Goal: Check status: Check status

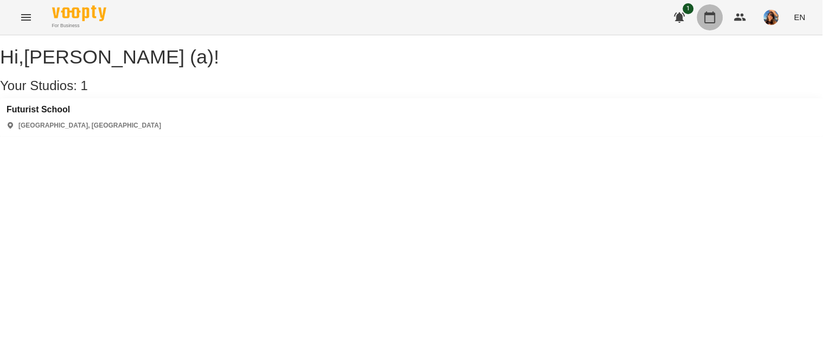
click at [712, 13] on icon "button" at bounding box center [710, 17] width 11 height 12
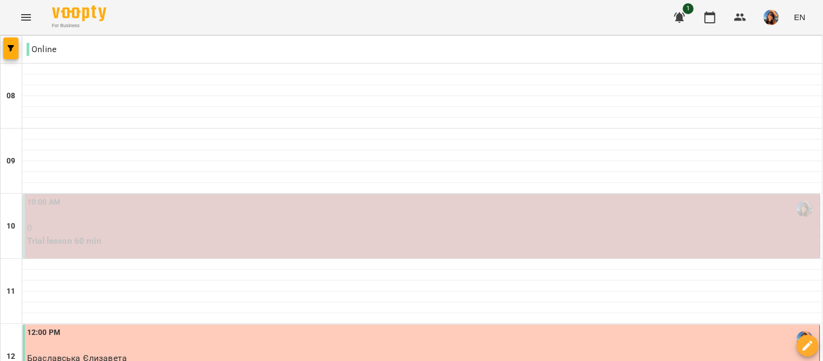
scroll to position [604, 0]
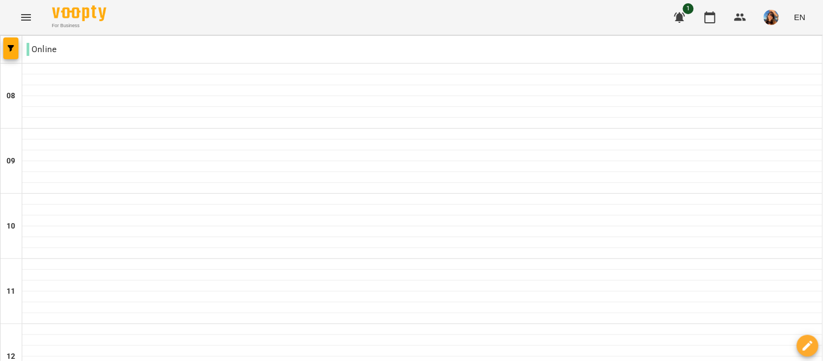
scroll to position [699, 0]
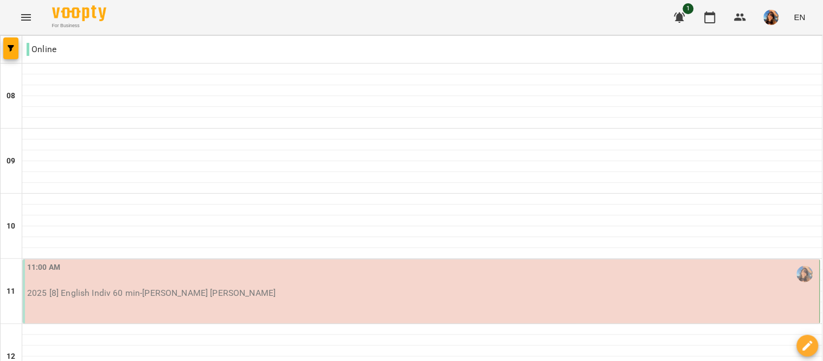
scroll to position [744, 0]
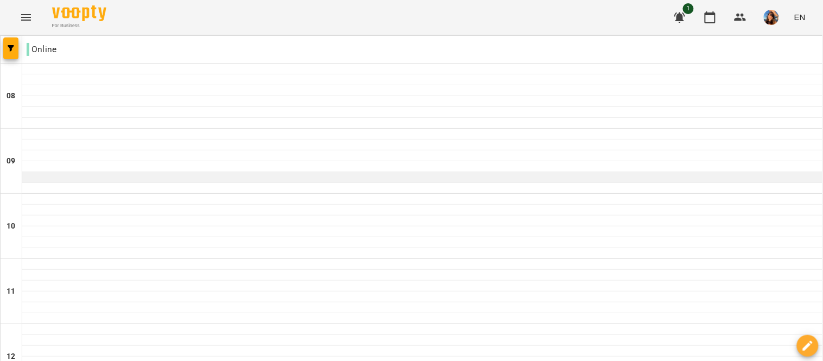
scroll to position [751, 0]
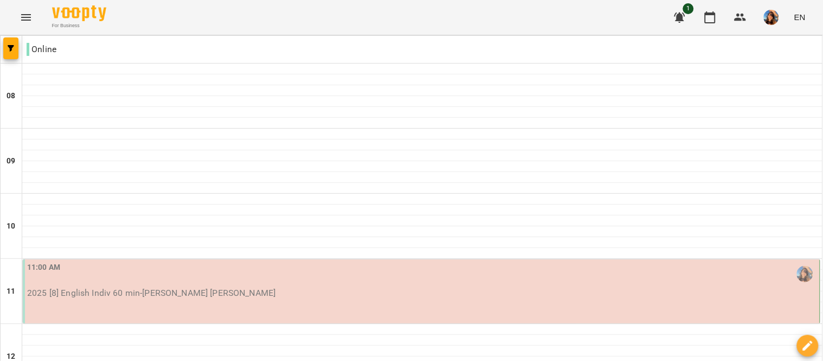
scroll to position [103, 0]
click at [294, 259] on div "11:00 AM 2025 [8] English Indiv 60 min - [PERSON_NAME] [PERSON_NAME]" at bounding box center [422, 291] width 798 height 64
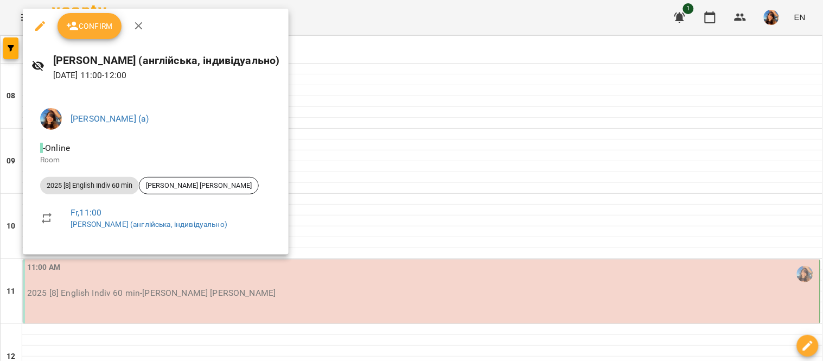
click at [418, 119] on div at bounding box center [411, 180] width 823 height 361
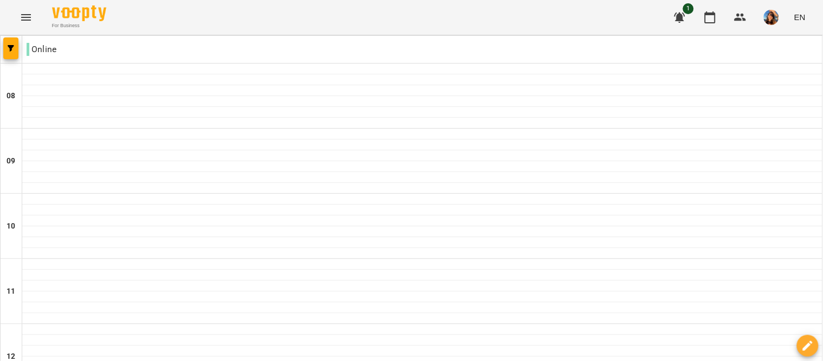
scroll to position [713, 0]
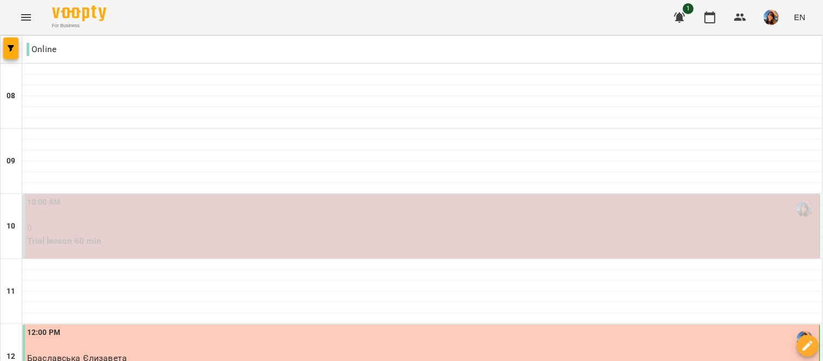
scroll to position [308, 0]
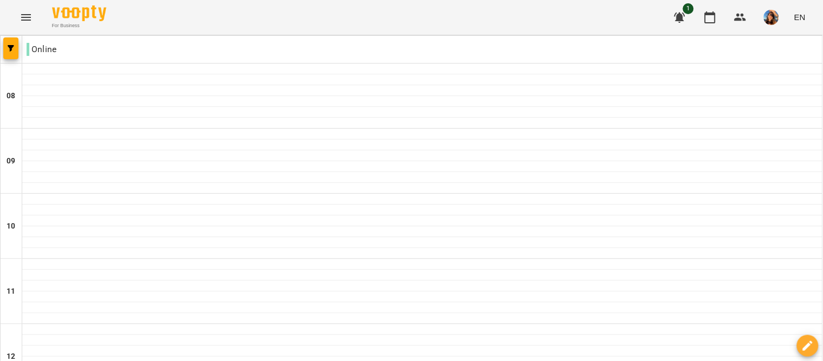
scroll to position [633, 0]
type input "**********"
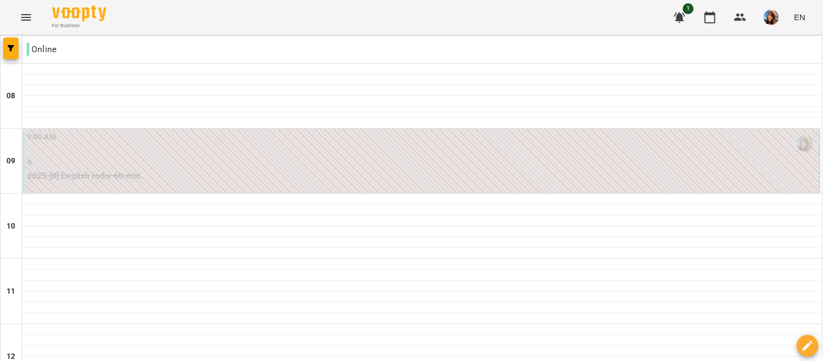
scroll to position [664, 0]
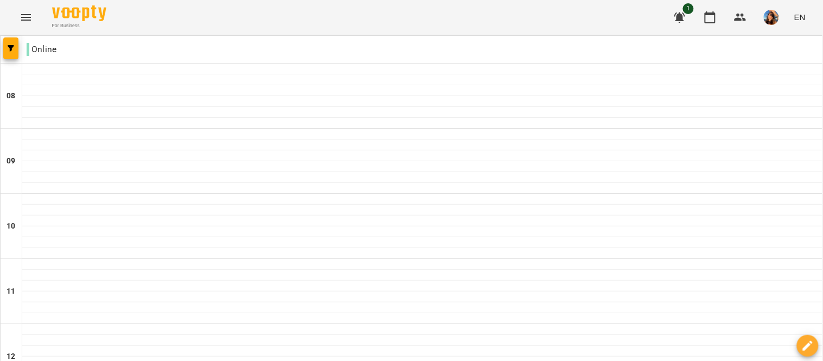
scroll to position [741, 0]
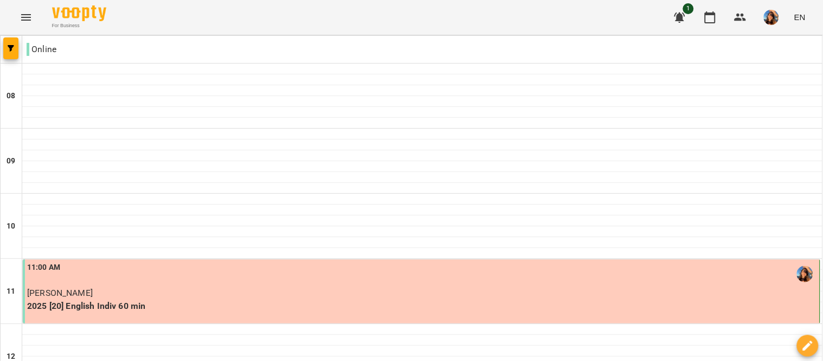
scroll to position [666, 0]
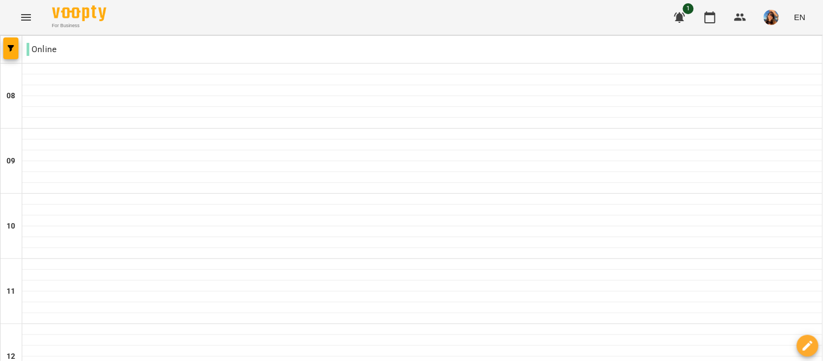
scroll to position [735, 0]
